Goal: Transaction & Acquisition: Obtain resource

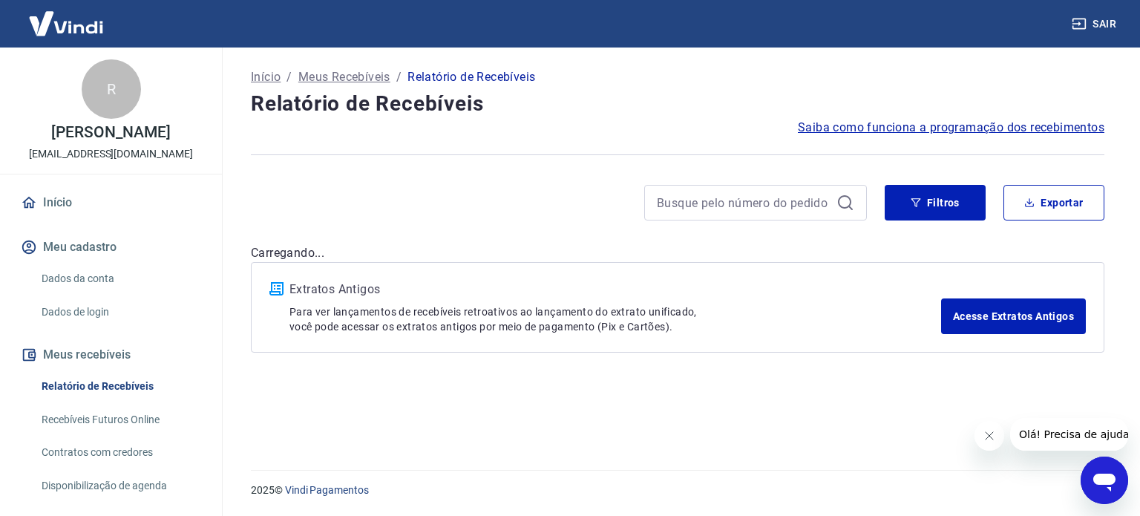
drag, startPoint x: 979, startPoint y: 429, endPoint x: 1950, endPoint y: 844, distance: 1056.4
click at [979, 429] on button "Fechar mensagem da empresa" at bounding box center [988, 436] width 30 height 30
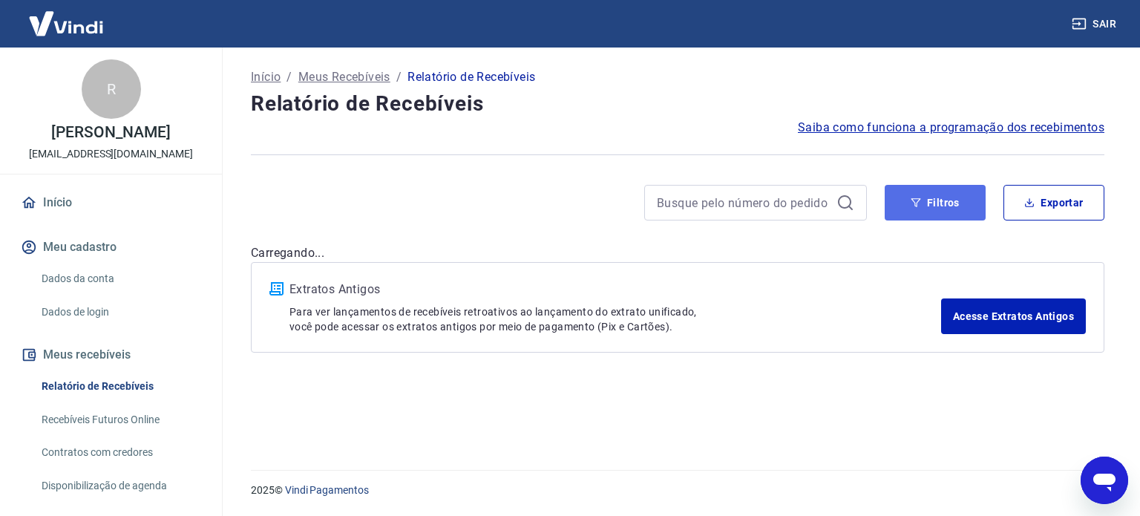
click at [941, 209] on button "Filtros" at bounding box center [934, 203] width 101 height 36
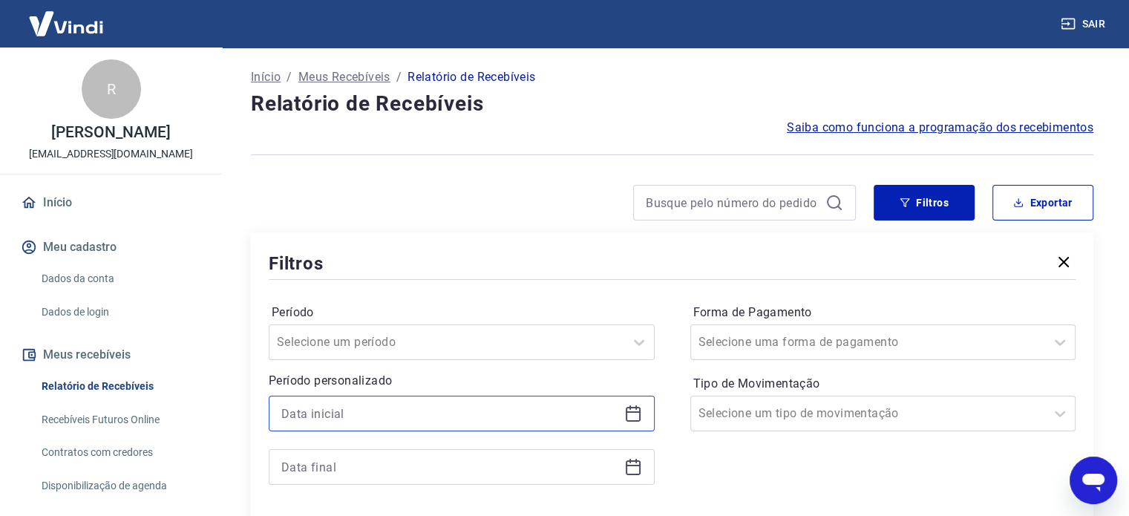
click at [500, 412] on input at bounding box center [449, 413] width 337 height 22
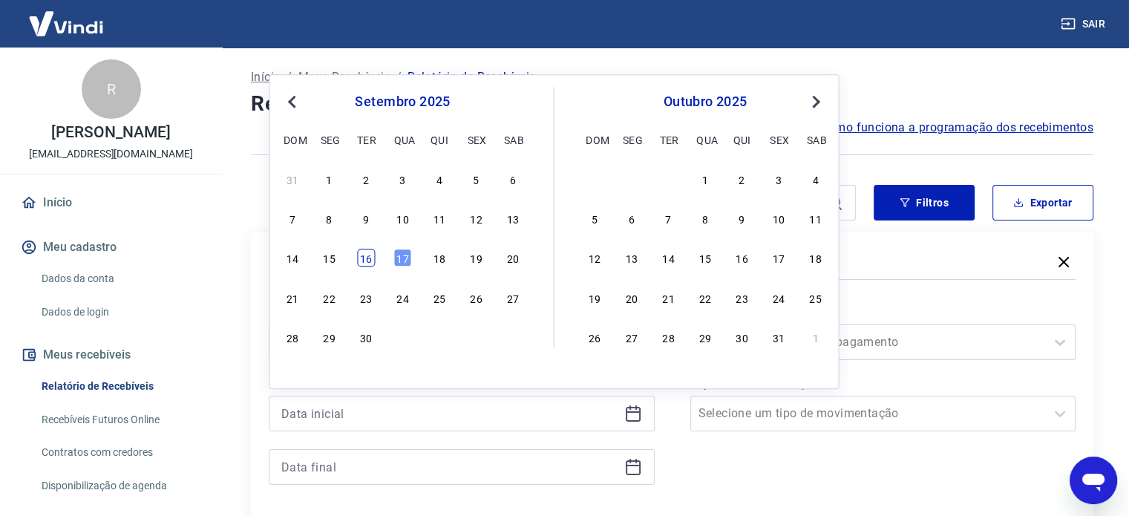
click at [357, 256] on div "16" at bounding box center [366, 258] width 18 height 18
type input "[DATE]"
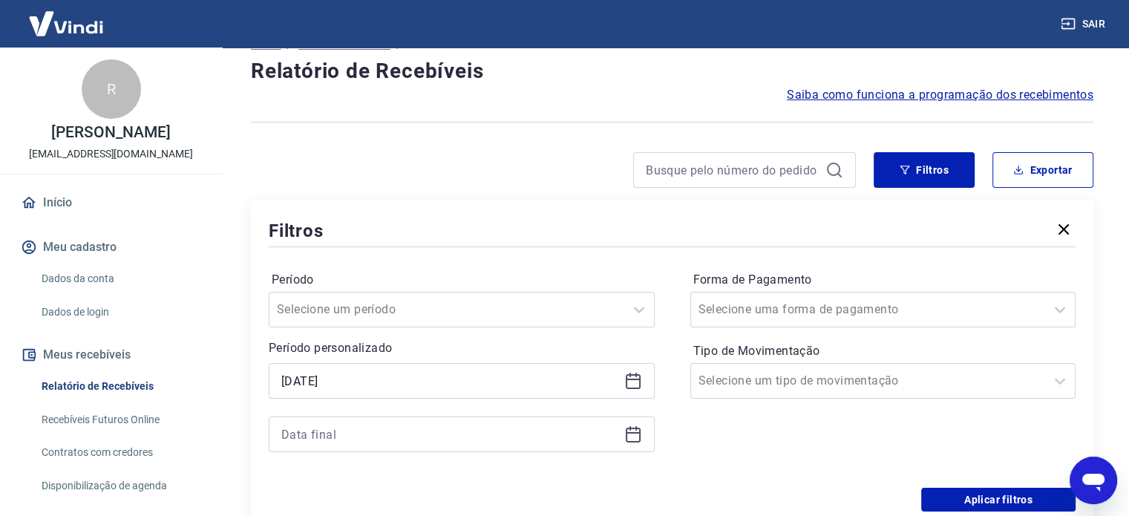
scroll to position [74, 0]
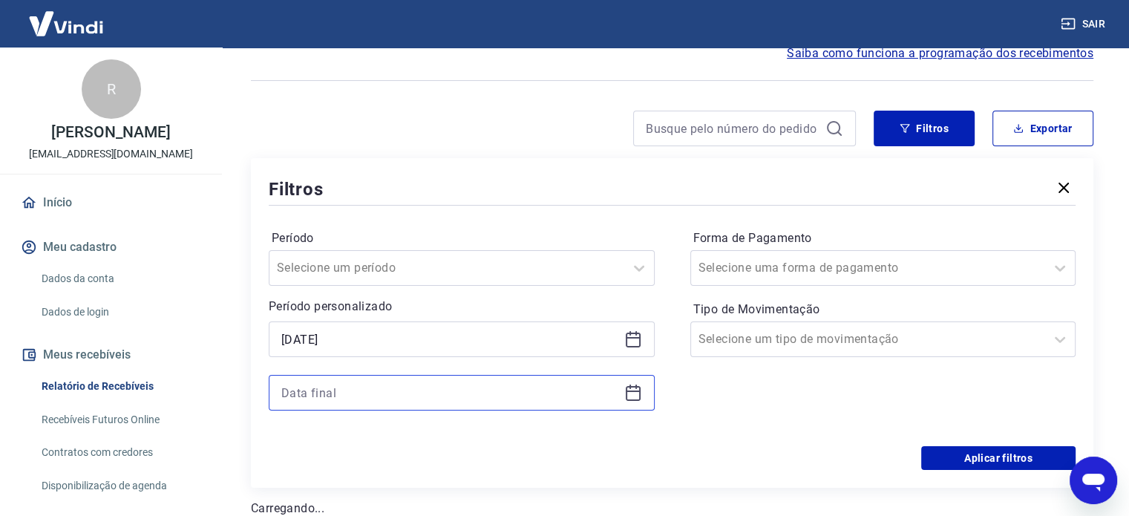
click at [341, 399] on input at bounding box center [449, 392] width 337 height 22
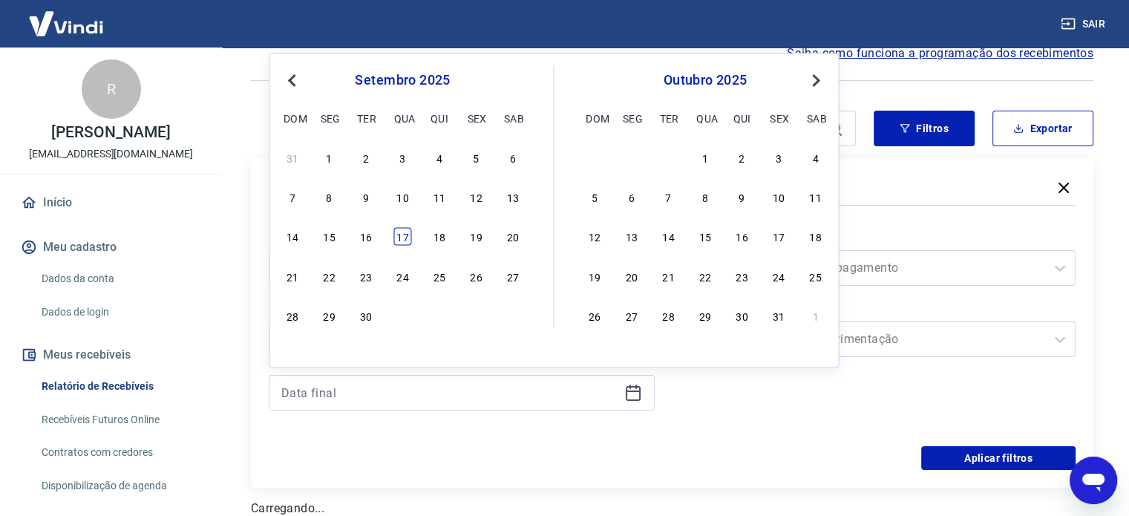
click at [404, 239] on div "17" at bounding box center [402, 237] width 18 height 18
type input "[DATE]"
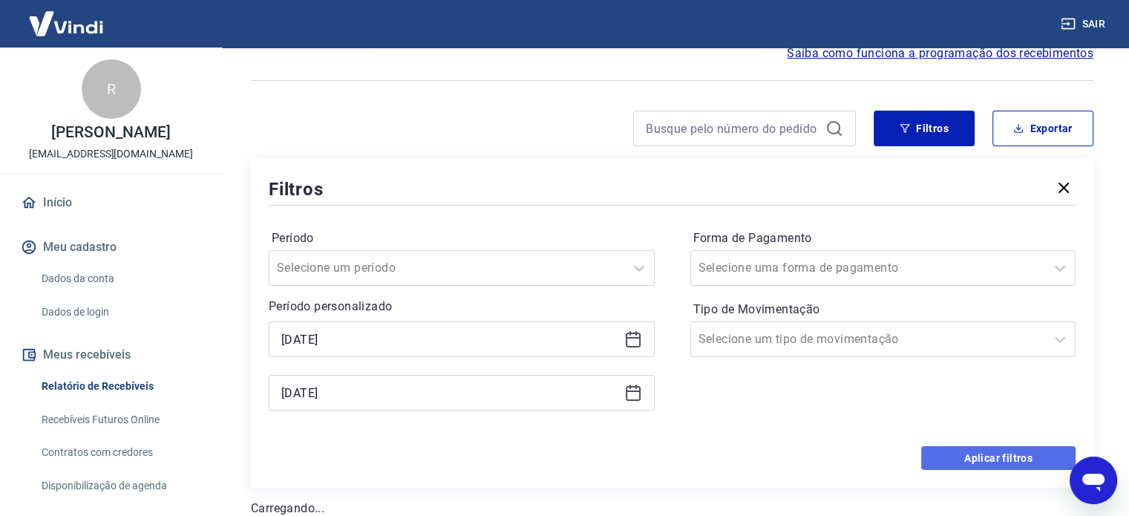
click at [990, 462] on button "Aplicar filtros" at bounding box center [998, 458] width 154 height 24
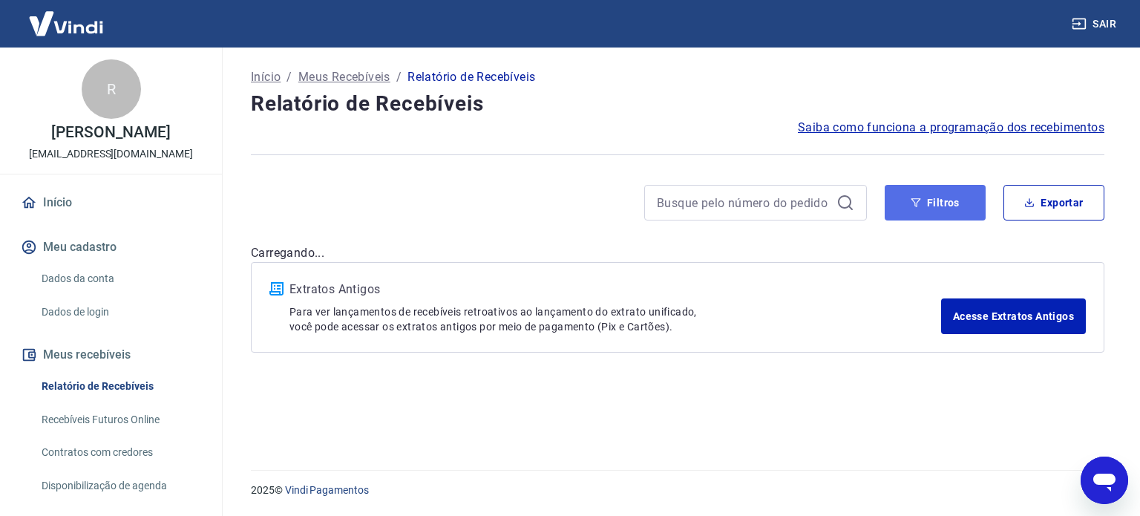
click at [935, 194] on button "Filtros" at bounding box center [934, 203] width 101 height 36
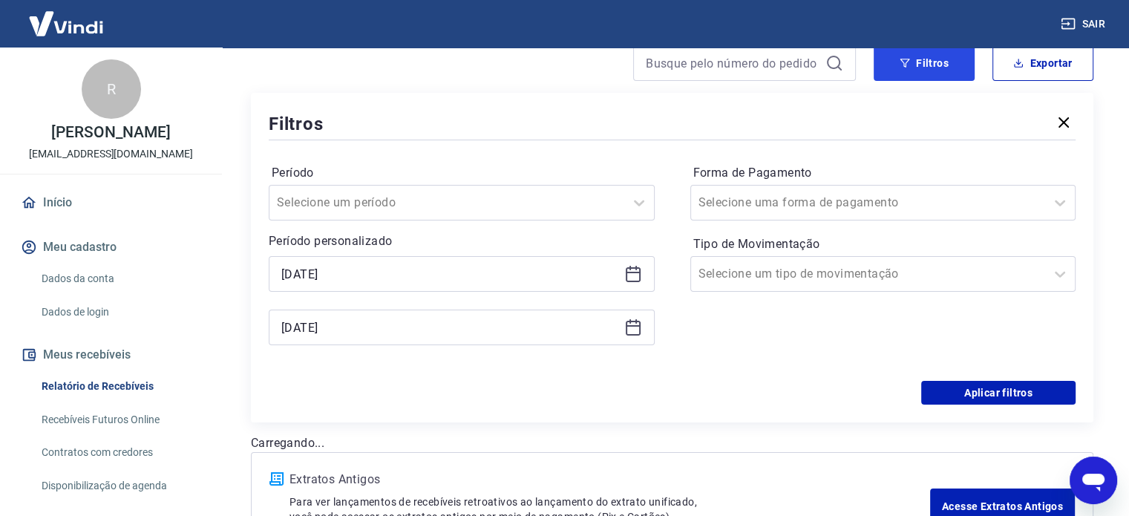
scroll to position [148, 0]
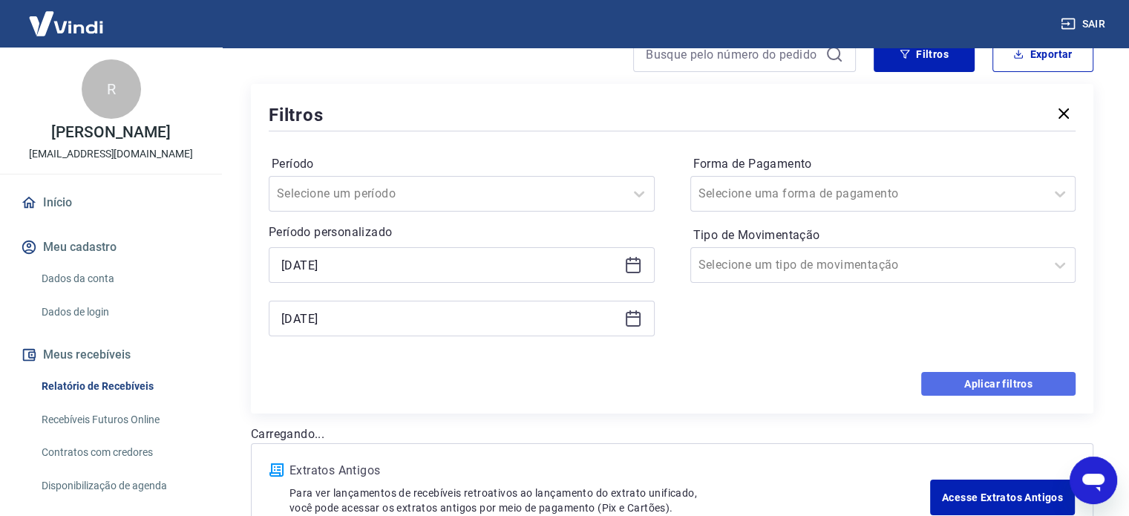
click at [1013, 384] on button "Aplicar filtros" at bounding box center [998, 384] width 154 height 24
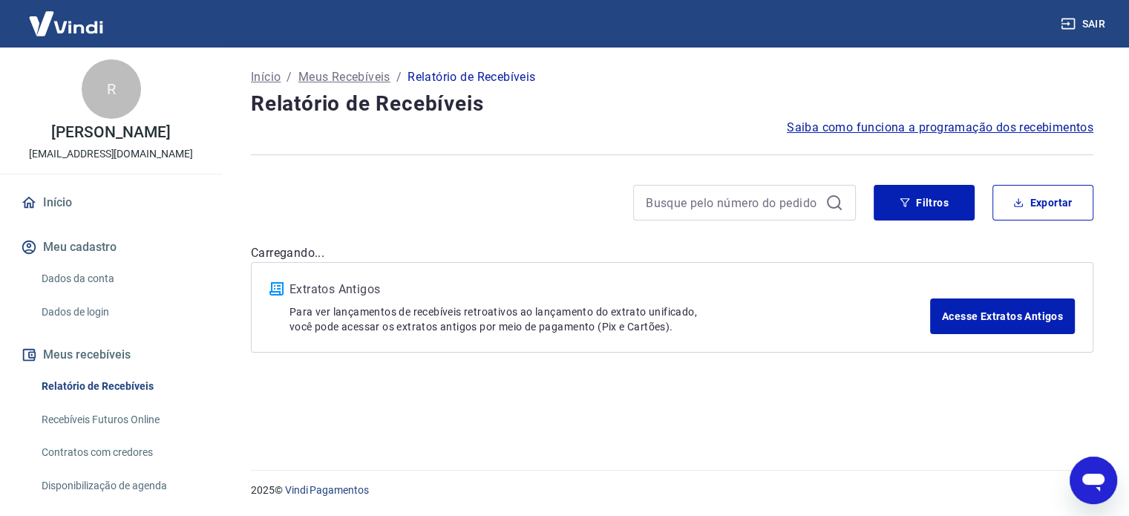
scroll to position [0, 0]
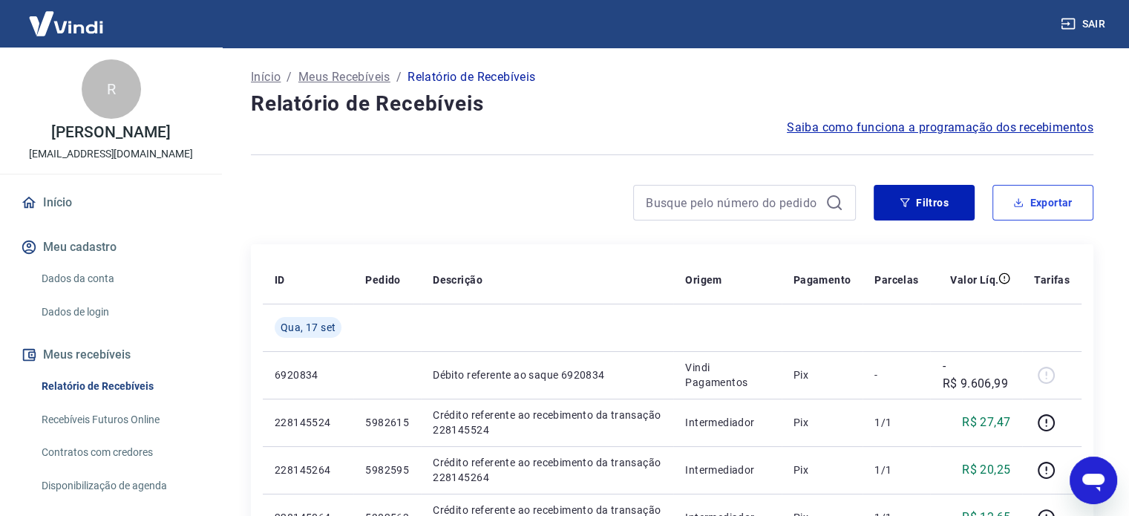
click at [1048, 204] on button "Exportar" at bounding box center [1042, 203] width 101 height 36
type input "[DATE]"
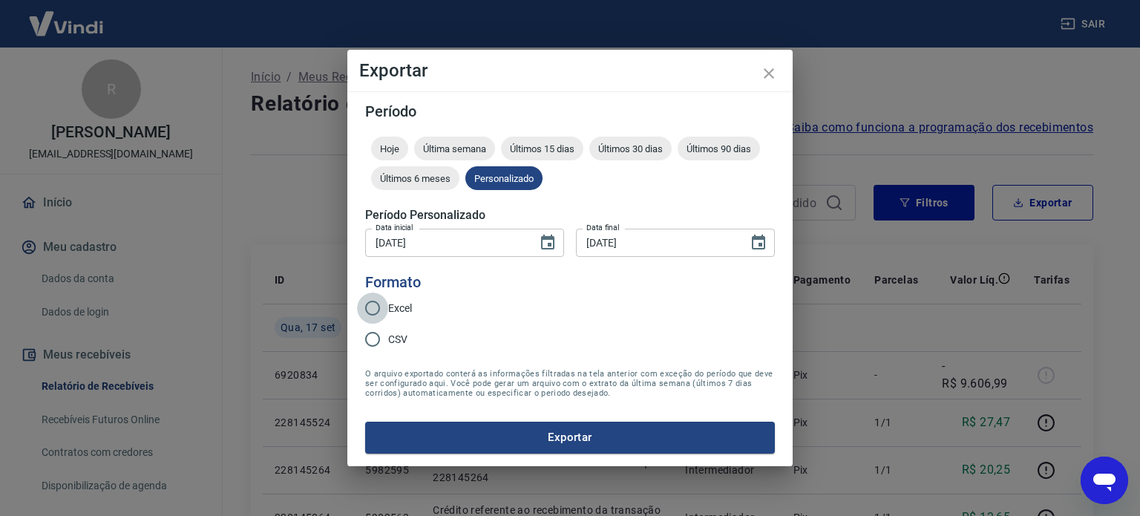
click at [367, 309] on input "Excel" at bounding box center [372, 307] width 31 height 31
radio input "true"
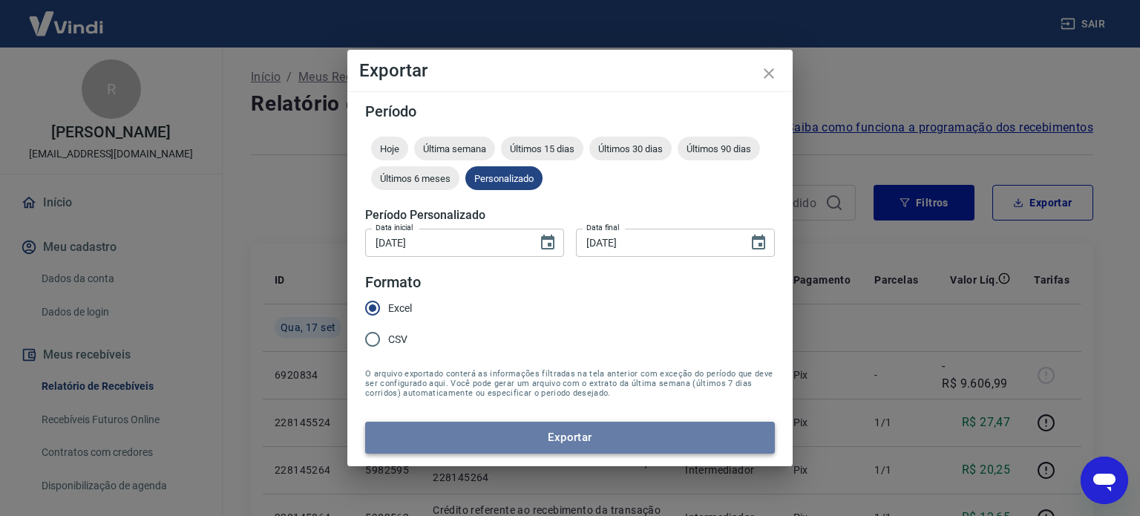
click at [516, 438] on button "Exportar" at bounding box center [570, 436] width 410 height 31
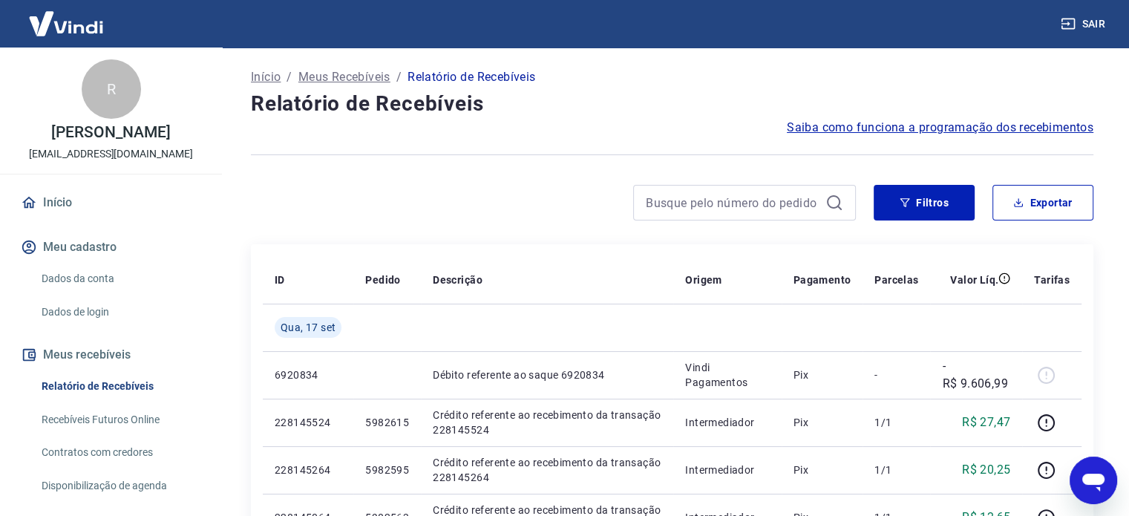
drag, startPoint x: 121, startPoint y: 515, endPoint x: 532, endPoint y: 189, distance: 524.5
click at [531, 190] on div at bounding box center [553, 203] width 605 height 36
